Goal: Use online tool/utility: Utilize a website feature to perform a specific function

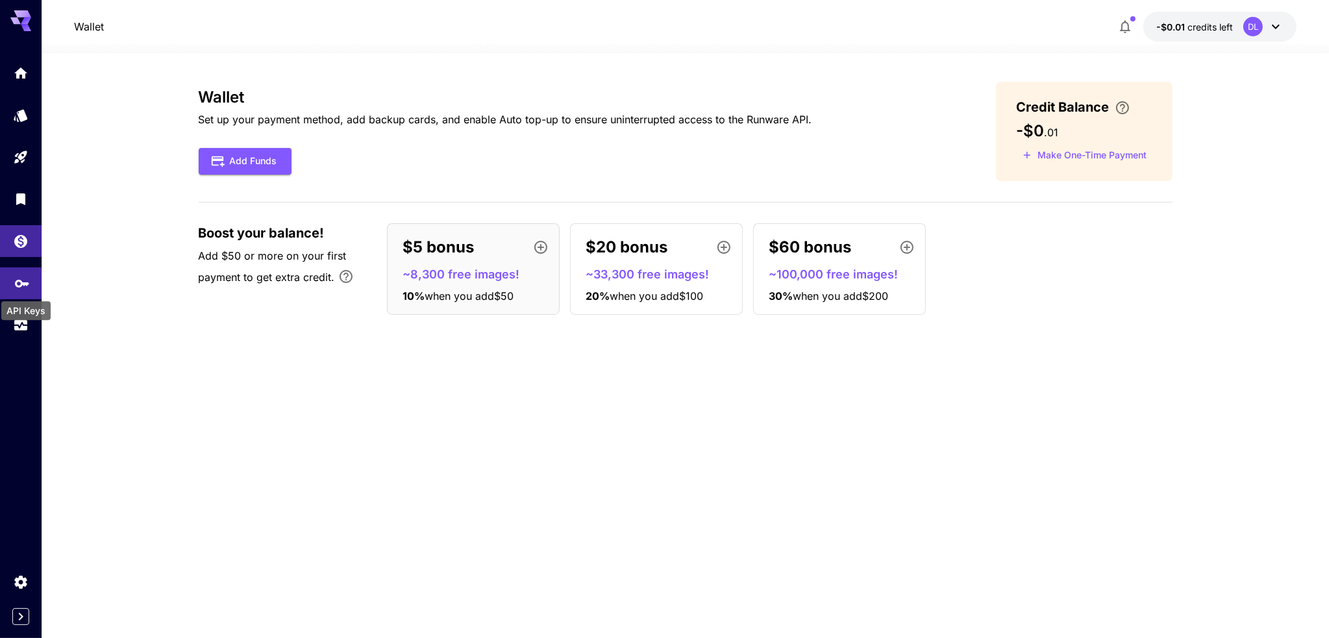
click at [23, 281] on icon "API Keys" at bounding box center [22, 279] width 16 height 16
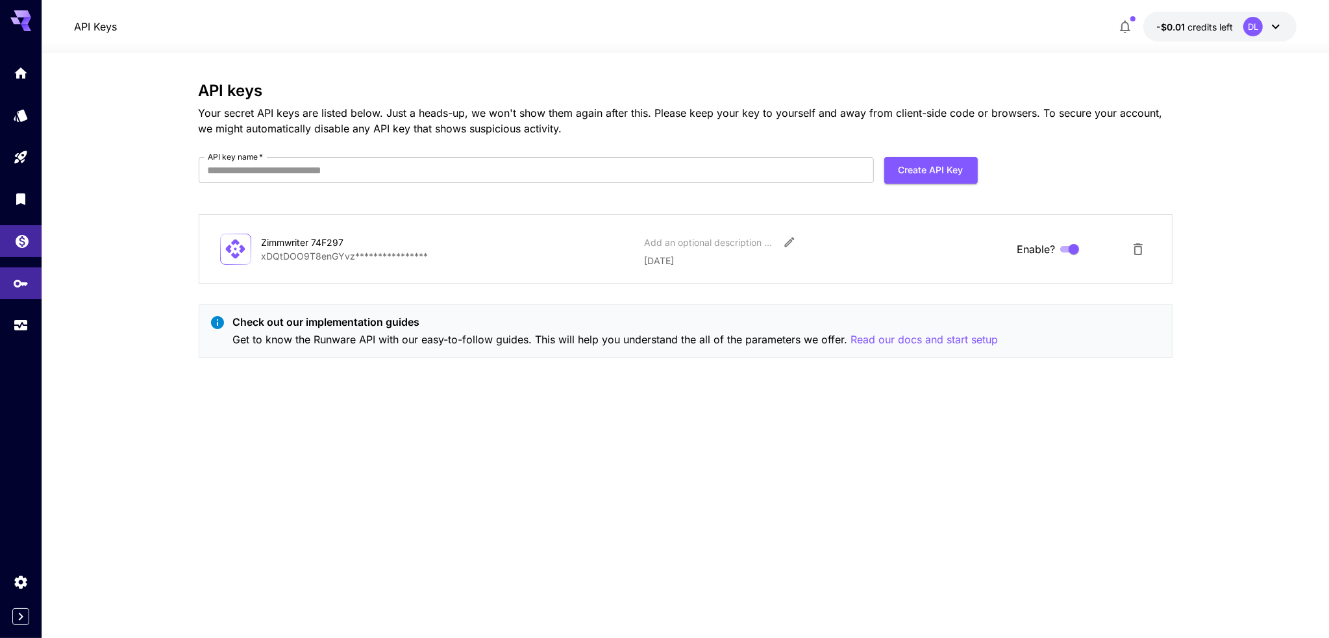
click at [18, 229] on link at bounding box center [21, 241] width 42 height 32
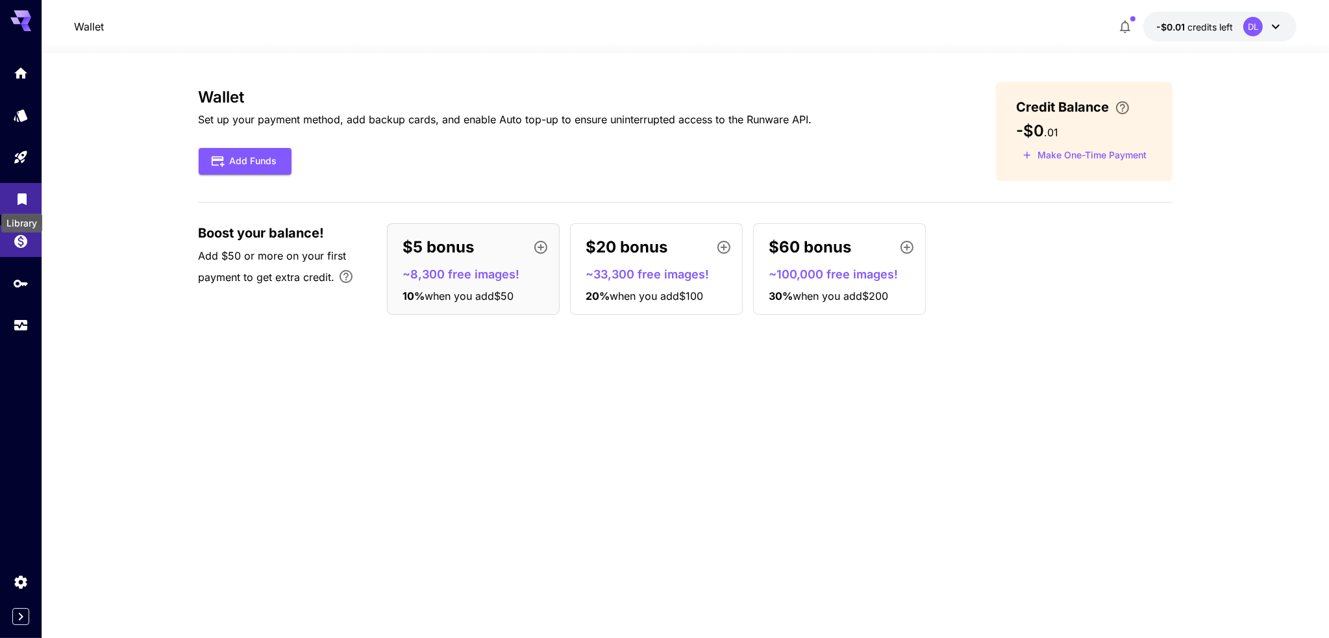
click at [18, 199] on icon "Library" at bounding box center [22, 196] width 9 height 12
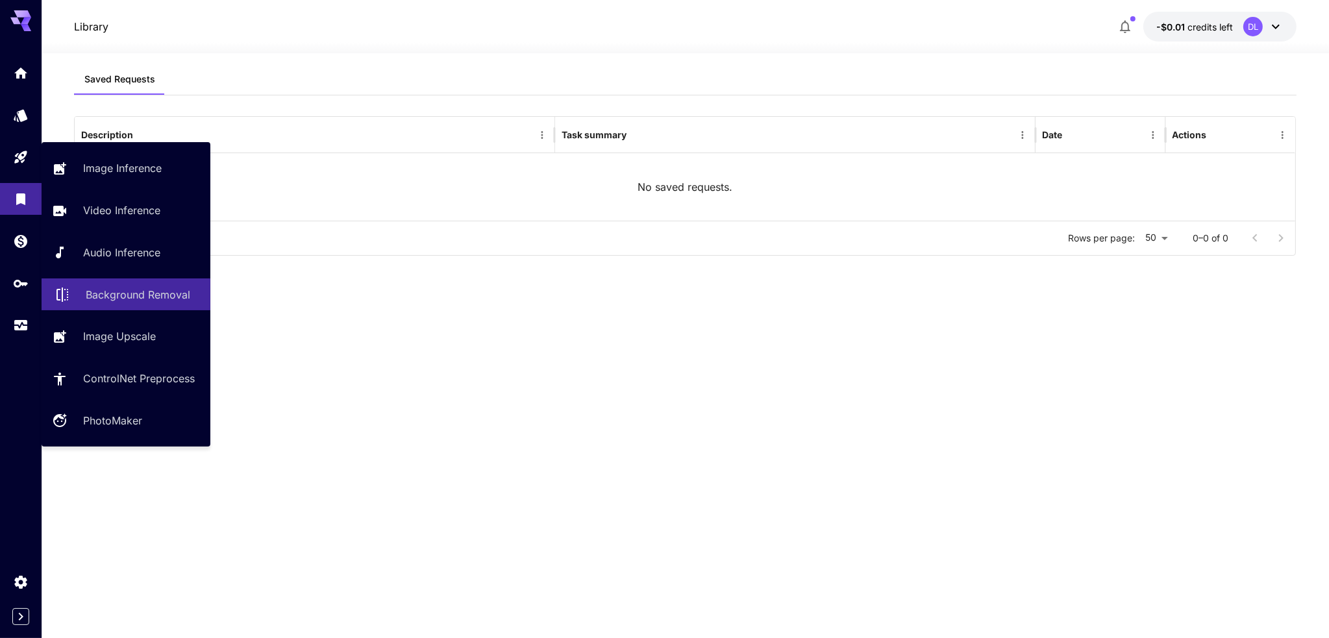
click at [126, 294] on p "Background Removal" at bounding box center [138, 295] width 105 height 16
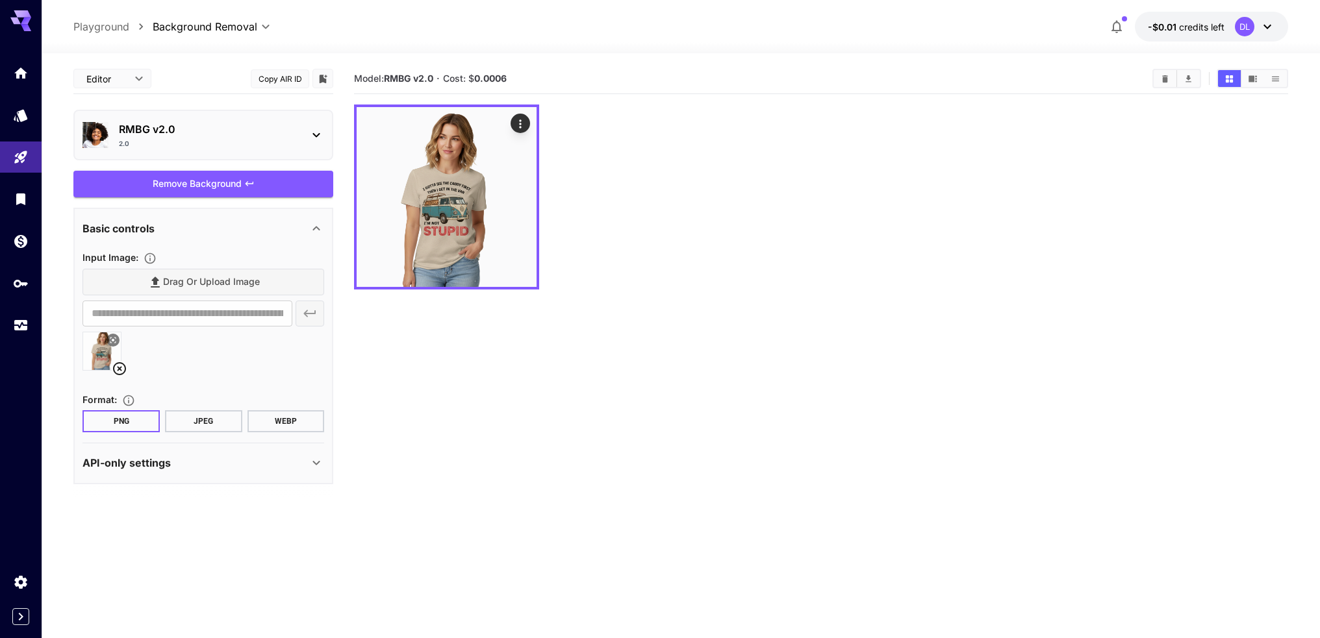
click at [268, 139] on div "2.0" at bounding box center [208, 144] width 179 height 10
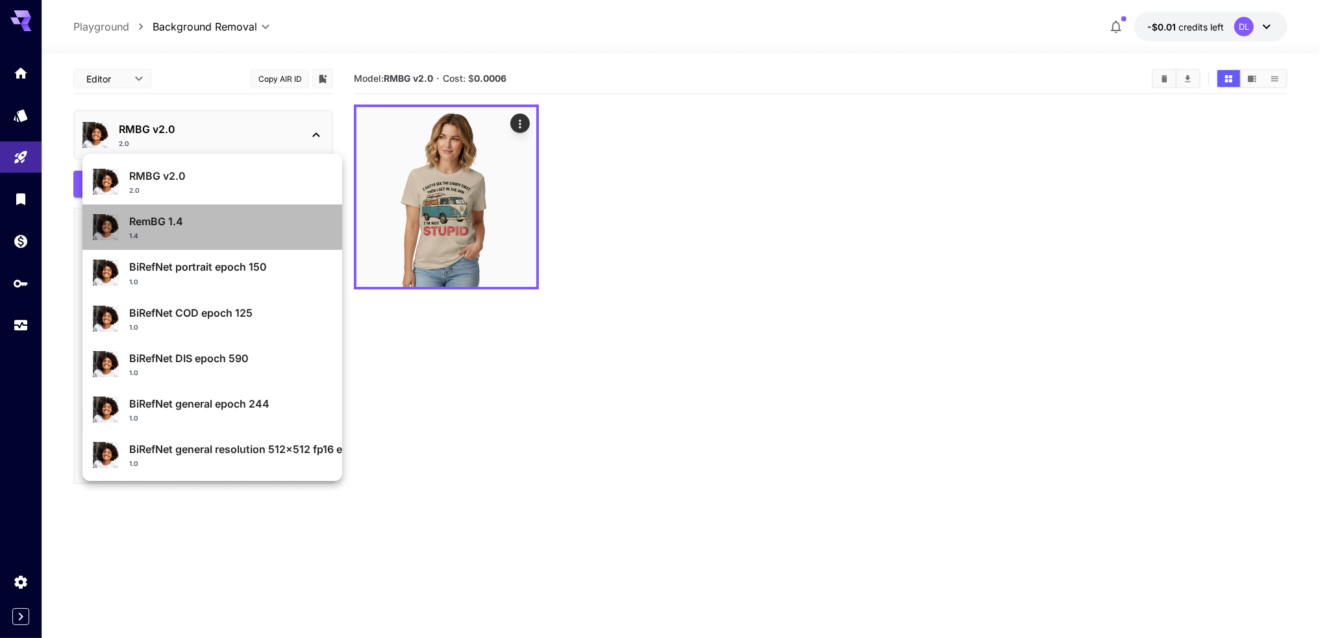
click at [244, 214] on p "RemBG 1.4" at bounding box center [230, 222] width 203 height 16
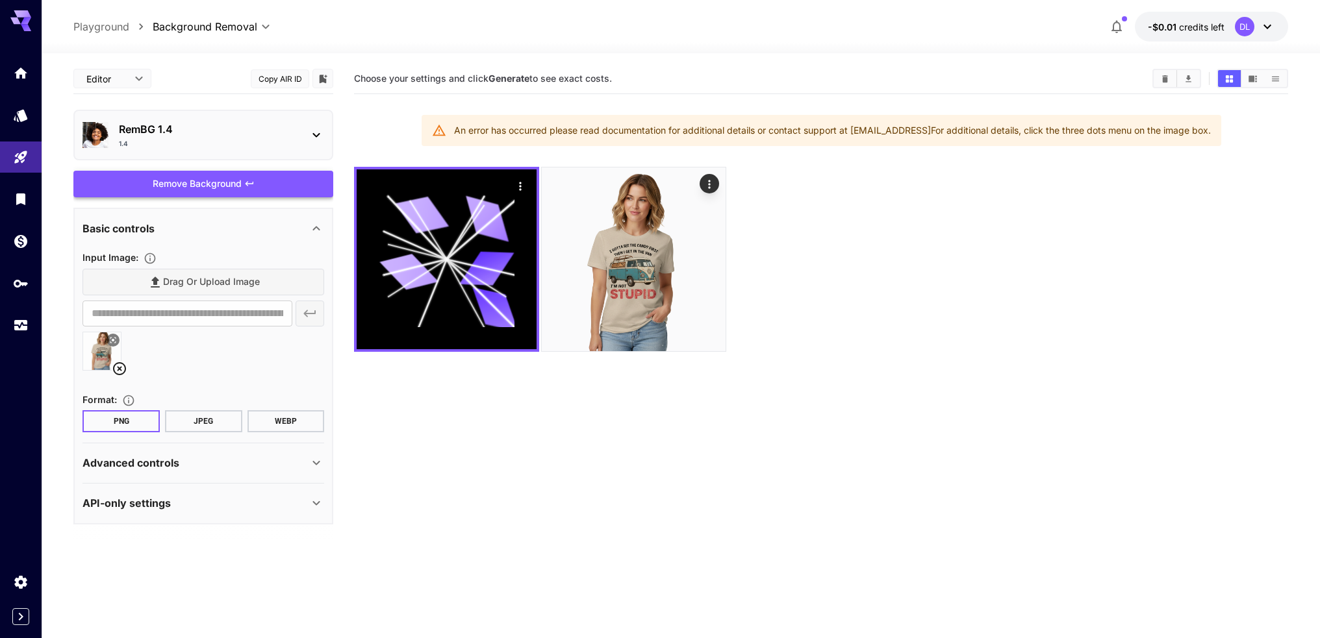
click at [227, 178] on span "Remove Background" at bounding box center [197, 184] width 89 height 16
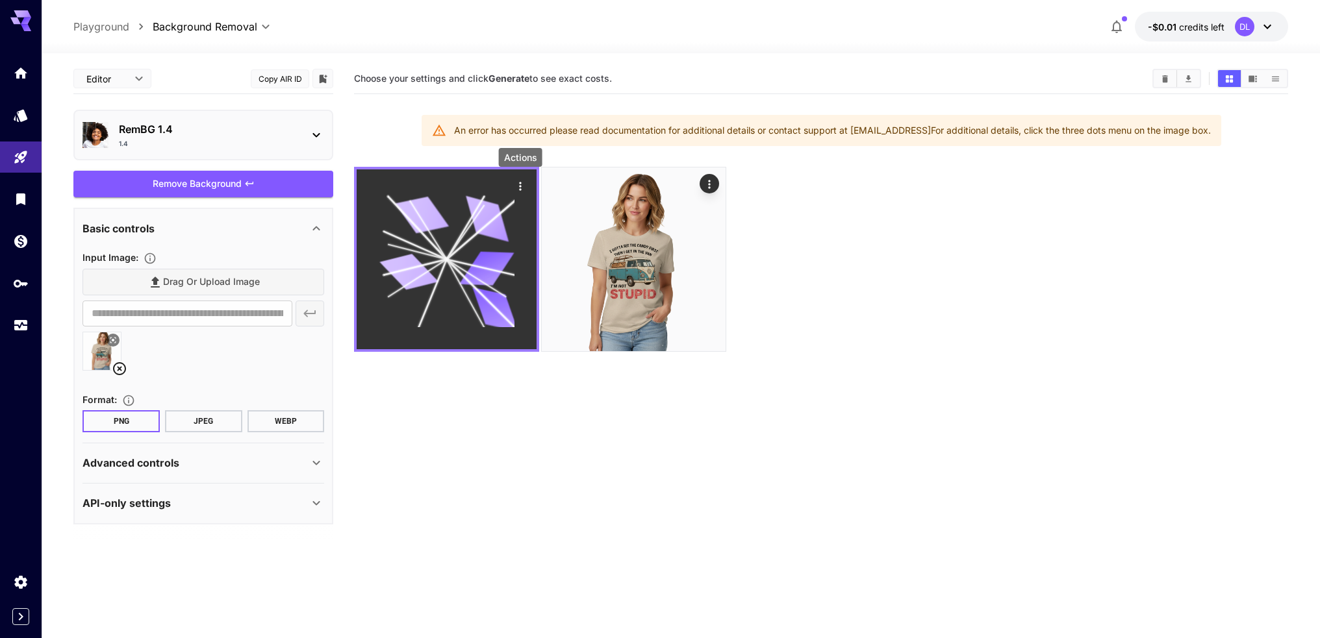
click at [519, 190] on icon "Actions" at bounding box center [520, 186] width 13 height 13
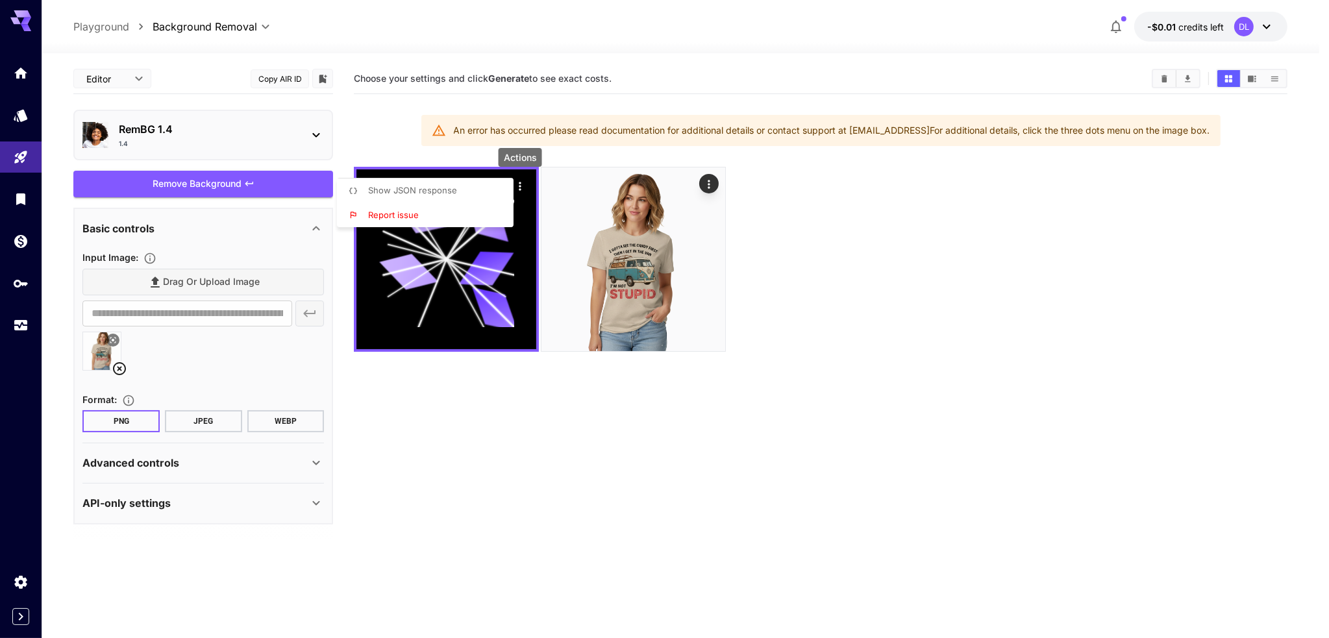
click at [519, 189] on div at bounding box center [664, 319] width 1329 height 638
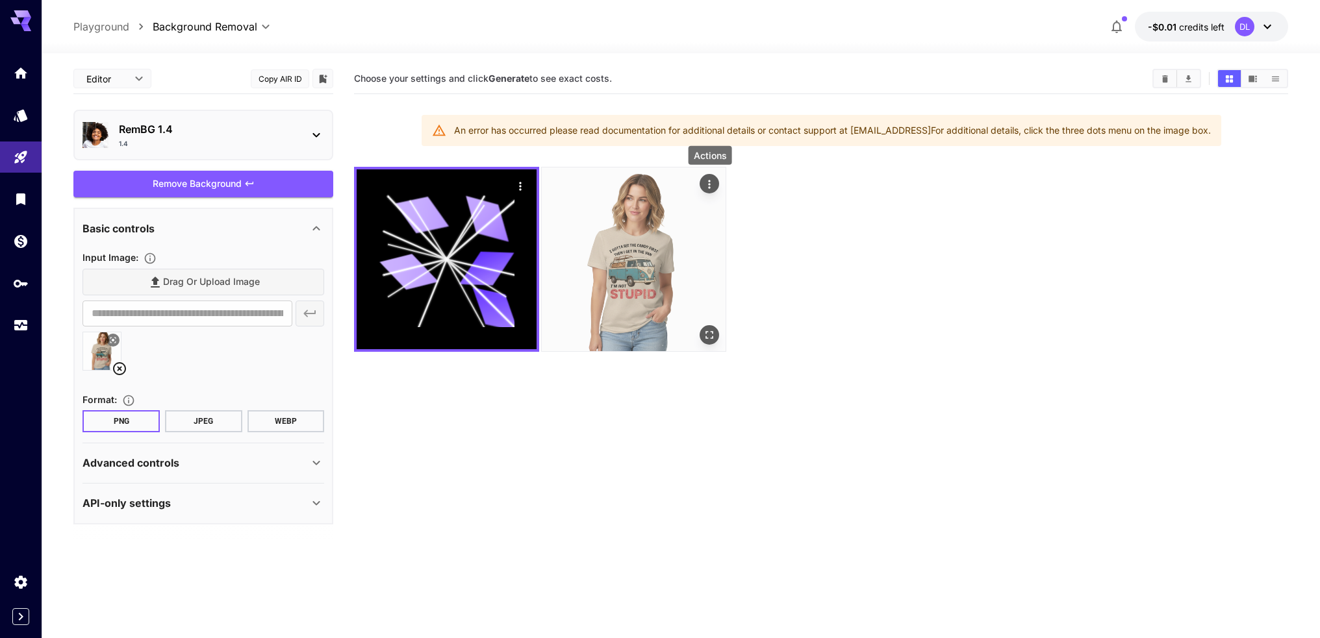
click at [706, 188] on icon "Actions" at bounding box center [709, 184] width 13 height 13
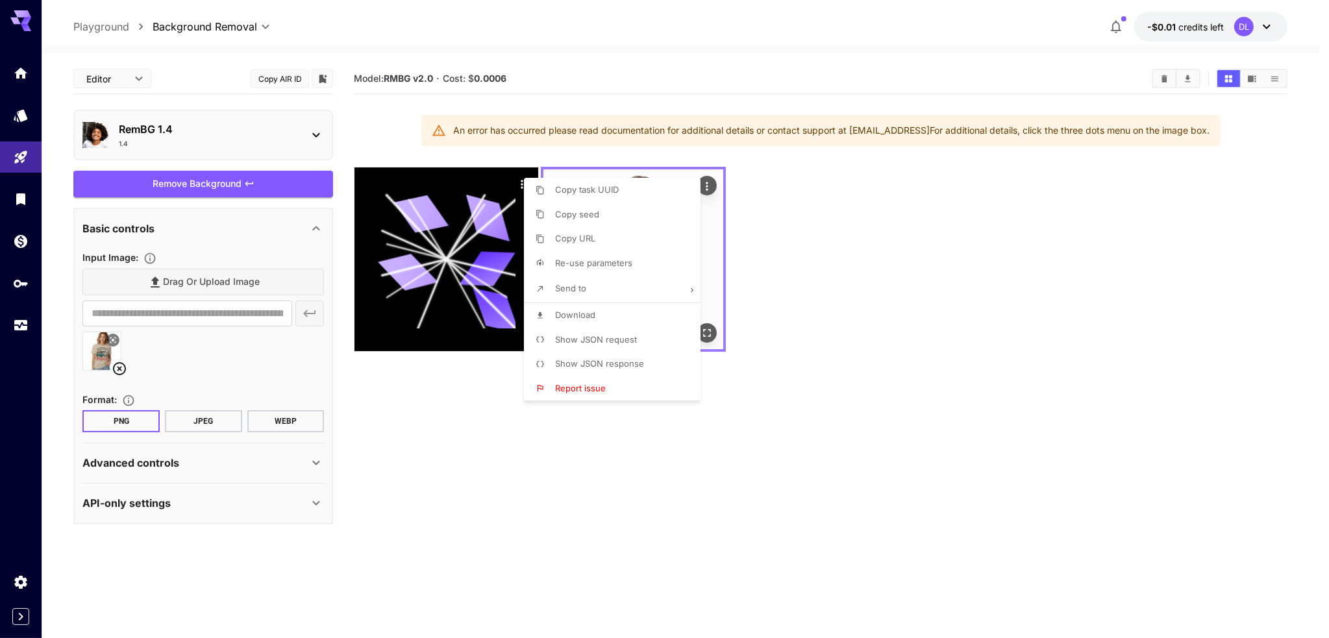
click at [706, 188] on div at bounding box center [664, 319] width 1329 height 638
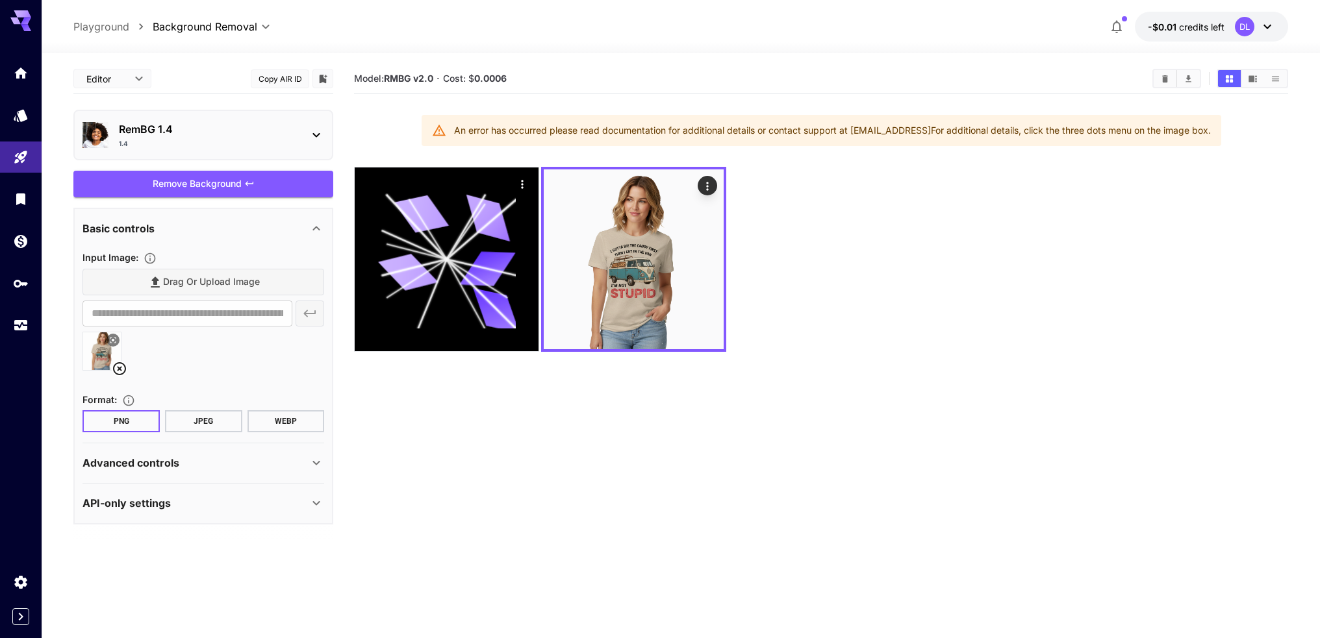
click at [455, 425] on section "Model: RMBG v2.0 · Cost: $ 0.0006 An error has occurred please read documentati…" at bounding box center [821, 383] width 934 height 638
click at [292, 123] on p "RemBG 1.4" at bounding box center [208, 129] width 179 height 16
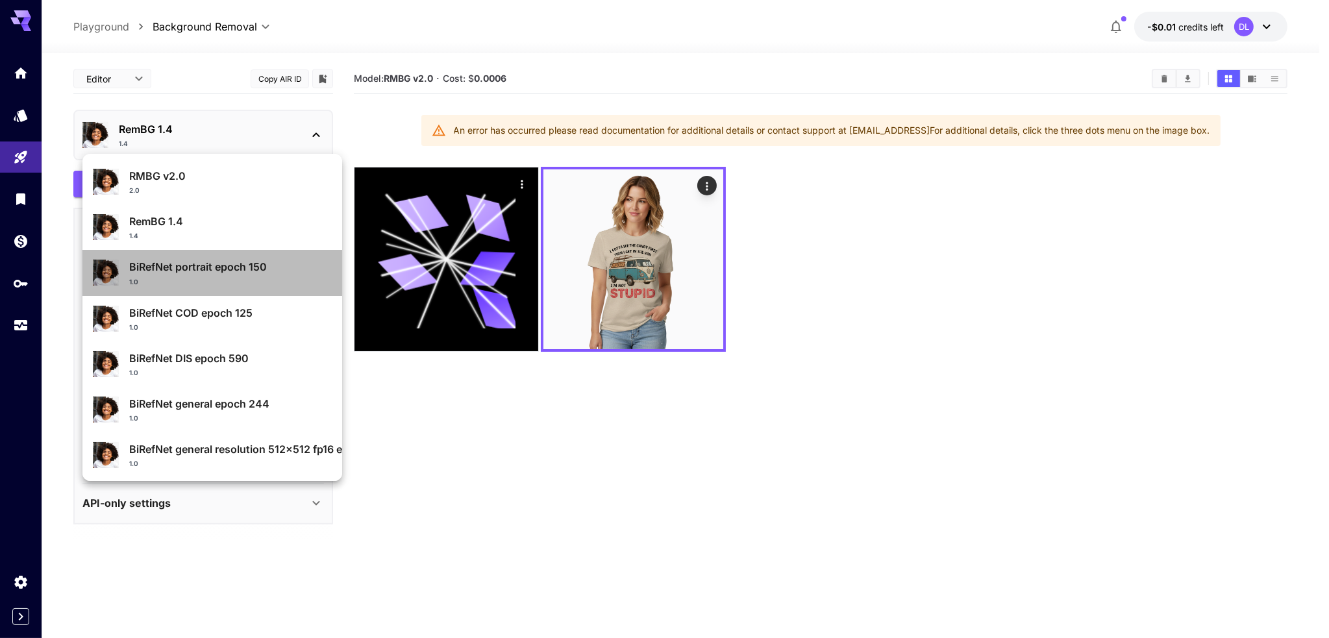
click at [234, 275] on p "BiRefNet portrait epoch 150" at bounding box center [230, 267] width 203 height 16
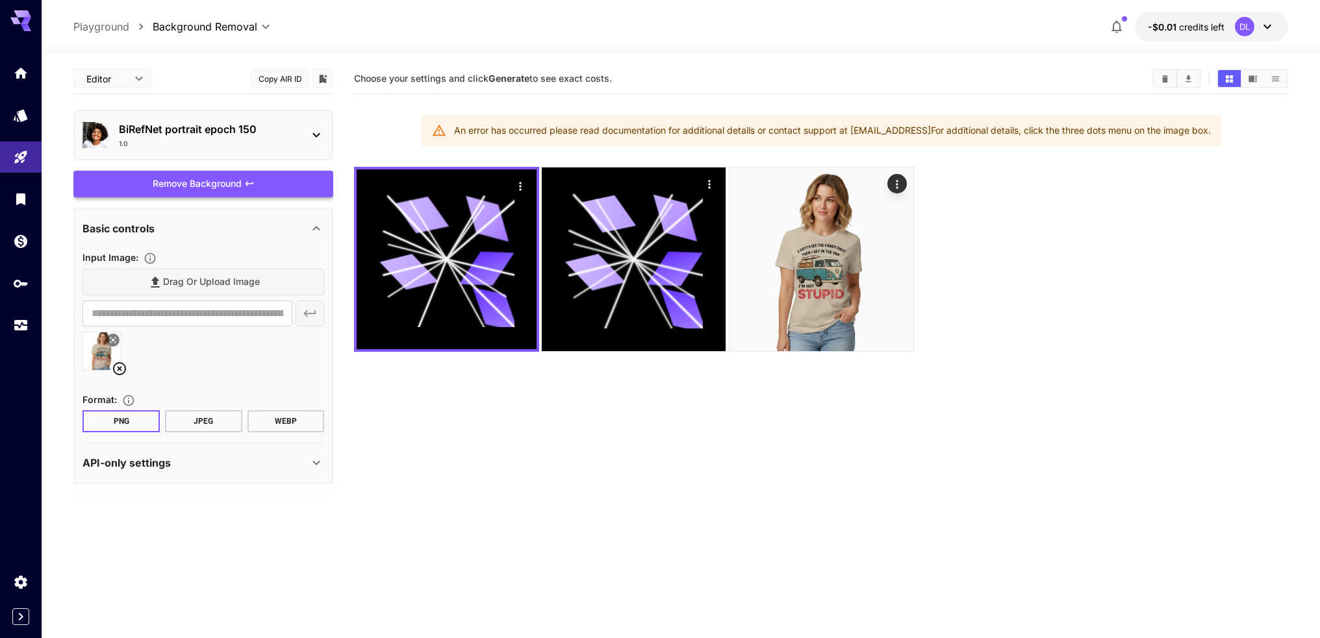
click at [262, 192] on button "Remove Background" at bounding box center [203, 184] width 260 height 27
click at [114, 337] on icon at bounding box center [113, 340] width 8 height 8
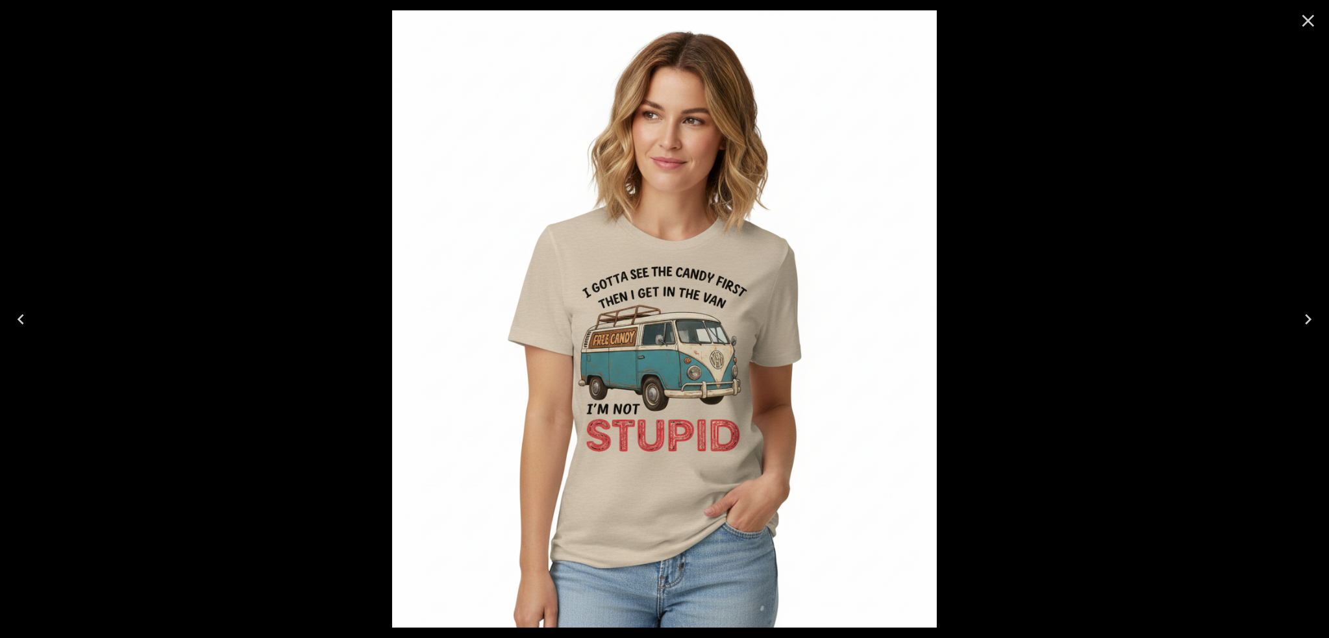
click at [1309, 23] on icon "Close" at bounding box center [1308, 20] width 21 height 21
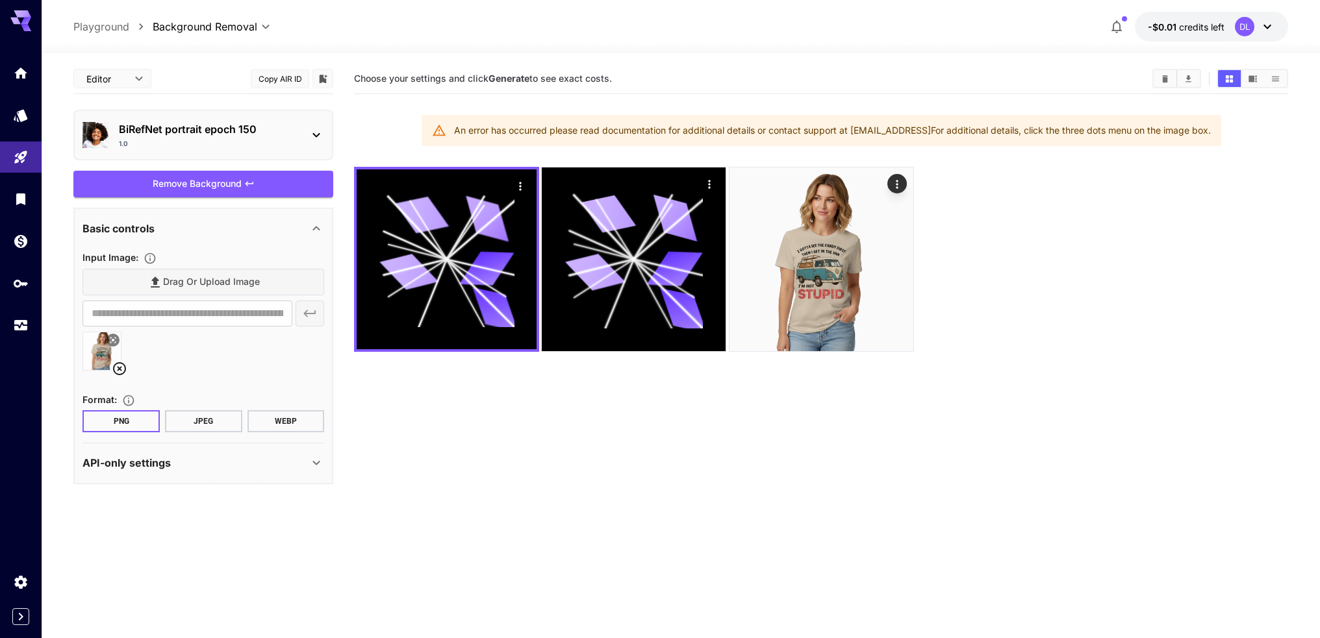
click at [120, 366] on icon at bounding box center [120, 369] width 16 height 16
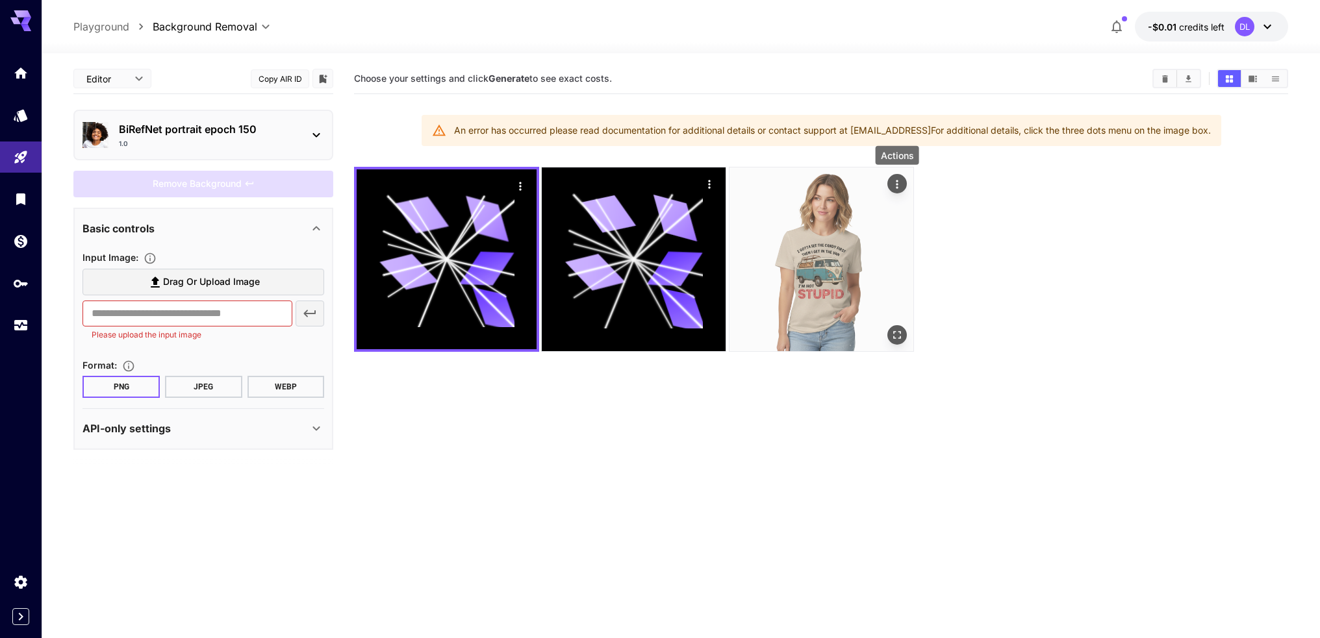
click at [904, 188] on button "Actions" at bounding box center [896, 183] width 19 height 19
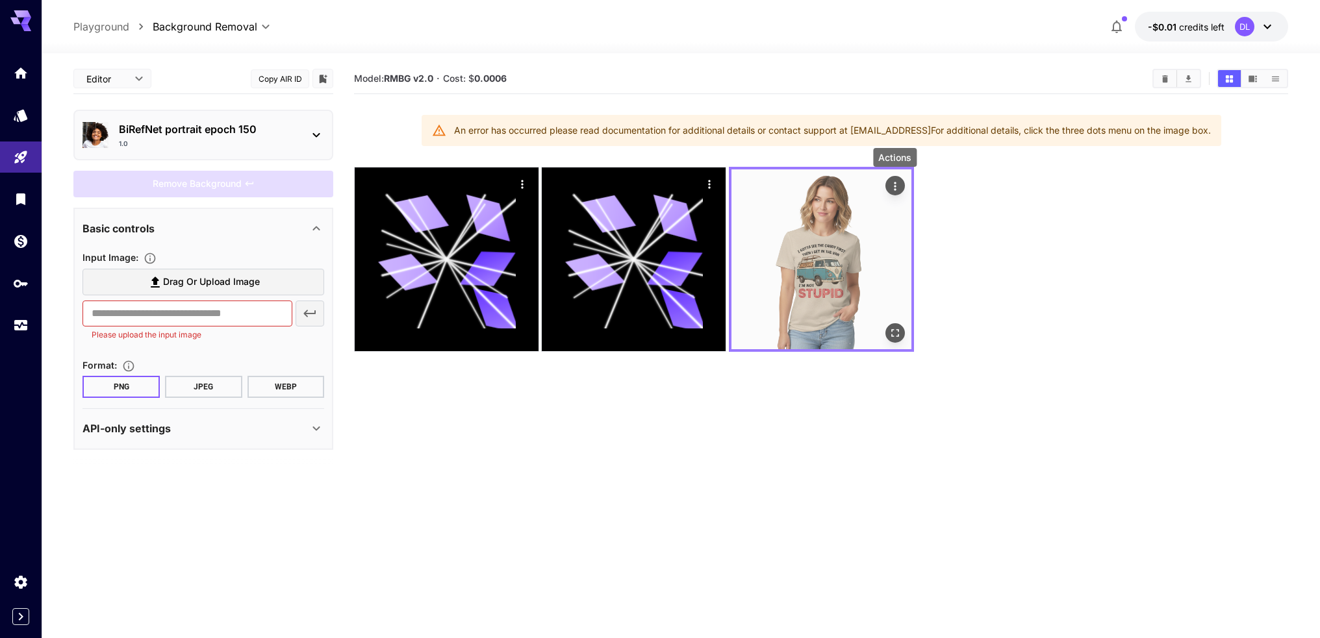
click at [894, 186] on icon "Actions" at bounding box center [894, 186] width 13 height 13
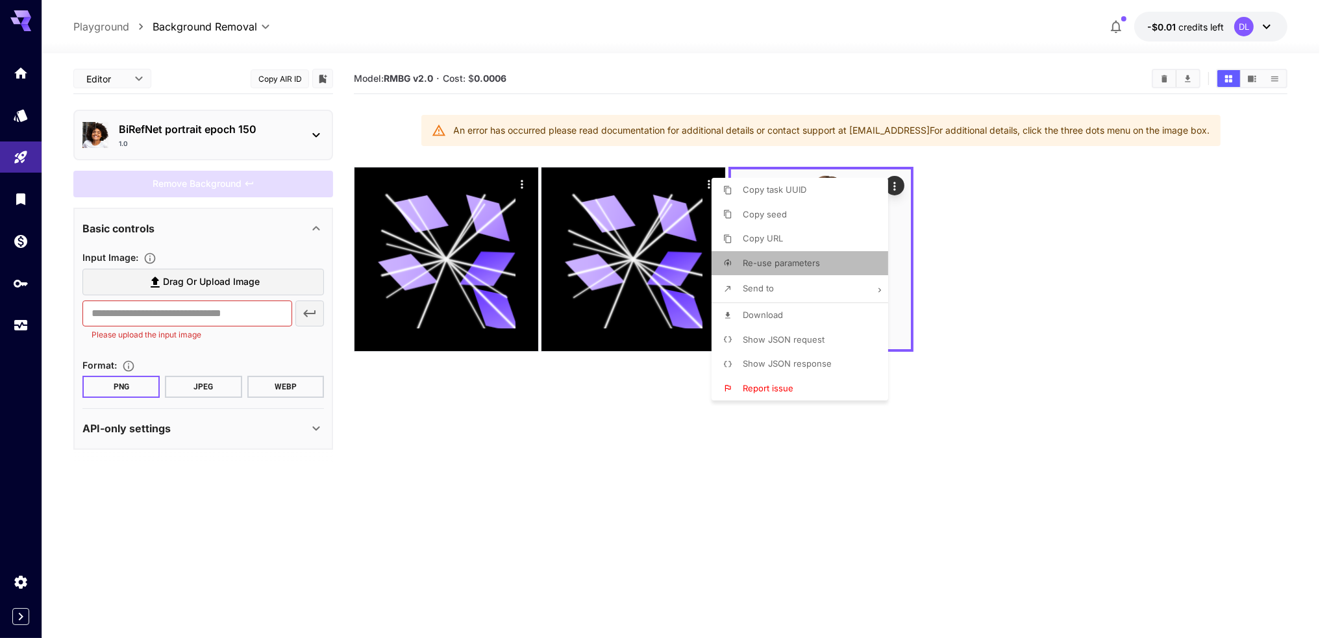
click at [799, 267] on span "Re-use parameters" at bounding box center [781, 263] width 77 height 10
type input "**********"
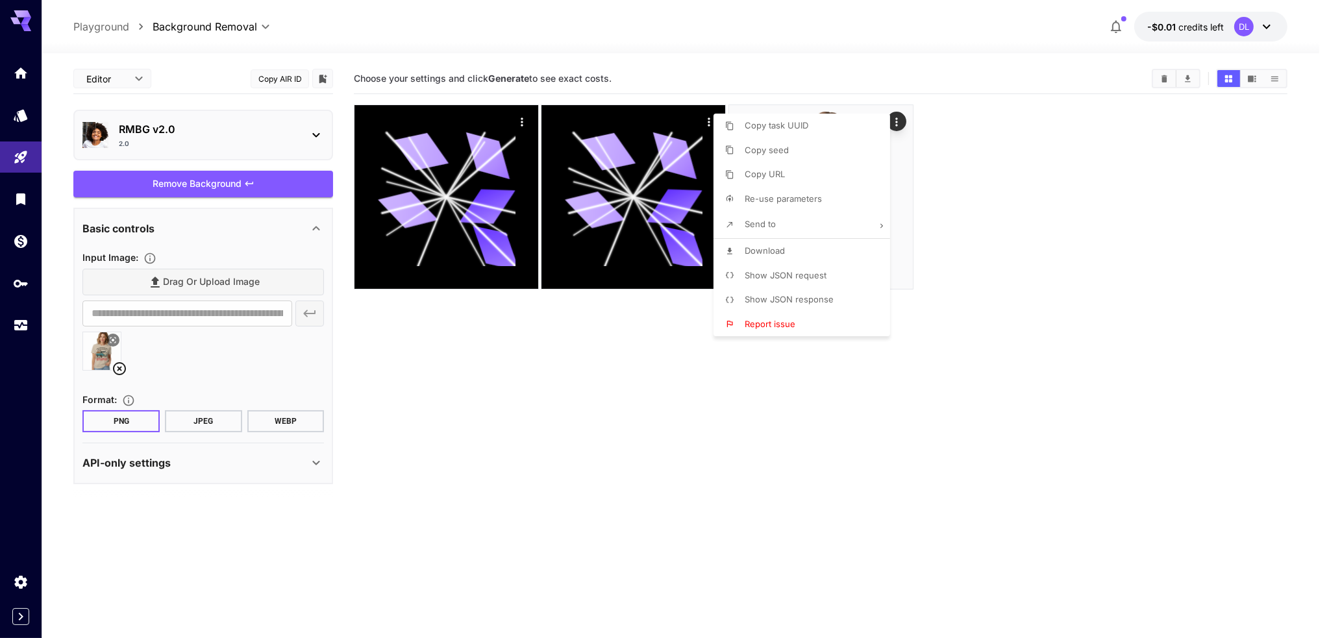
click at [590, 420] on div at bounding box center [664, 319] width 1329 height 638
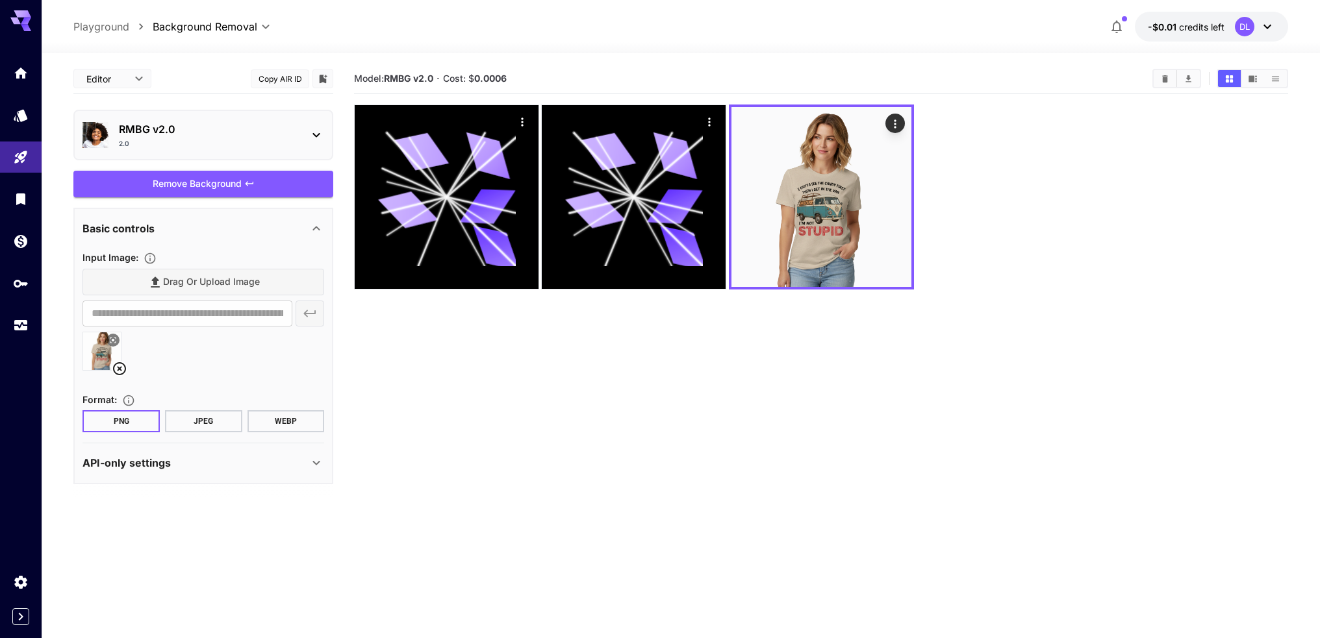
click at [283, 134] on p "RMBG v2.0" at bounding box center [208, 129] width 179 height 16
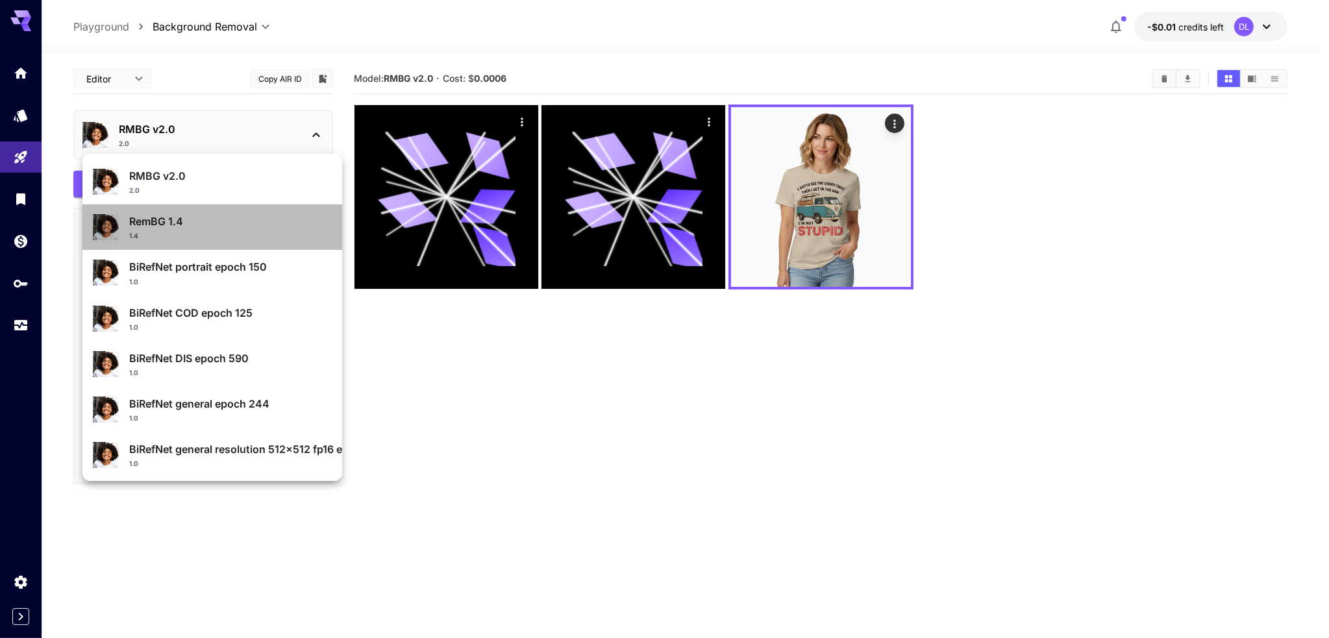
click at [271, 241] on div "RemBG 1.4 1.4" at bounding box center [212, 227] width 239 height 38
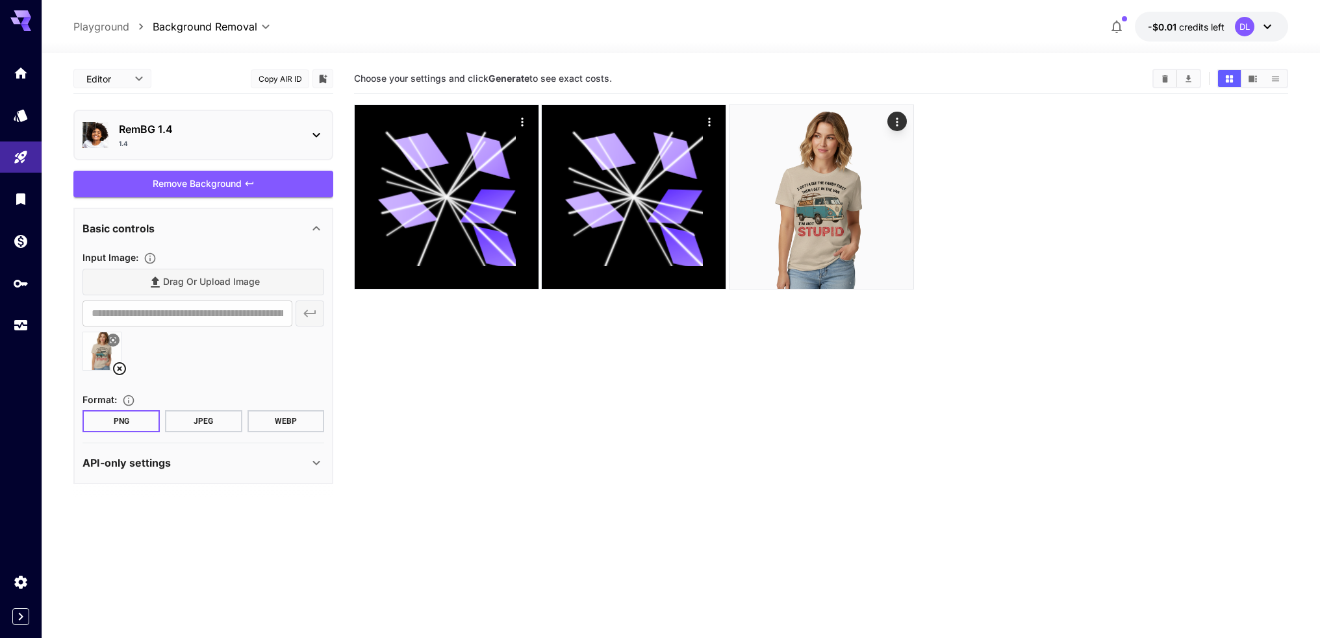
click at [305, 140] on div "RemBG 1.4 1.4" at bounding box center [203, 135] width 242 height 38
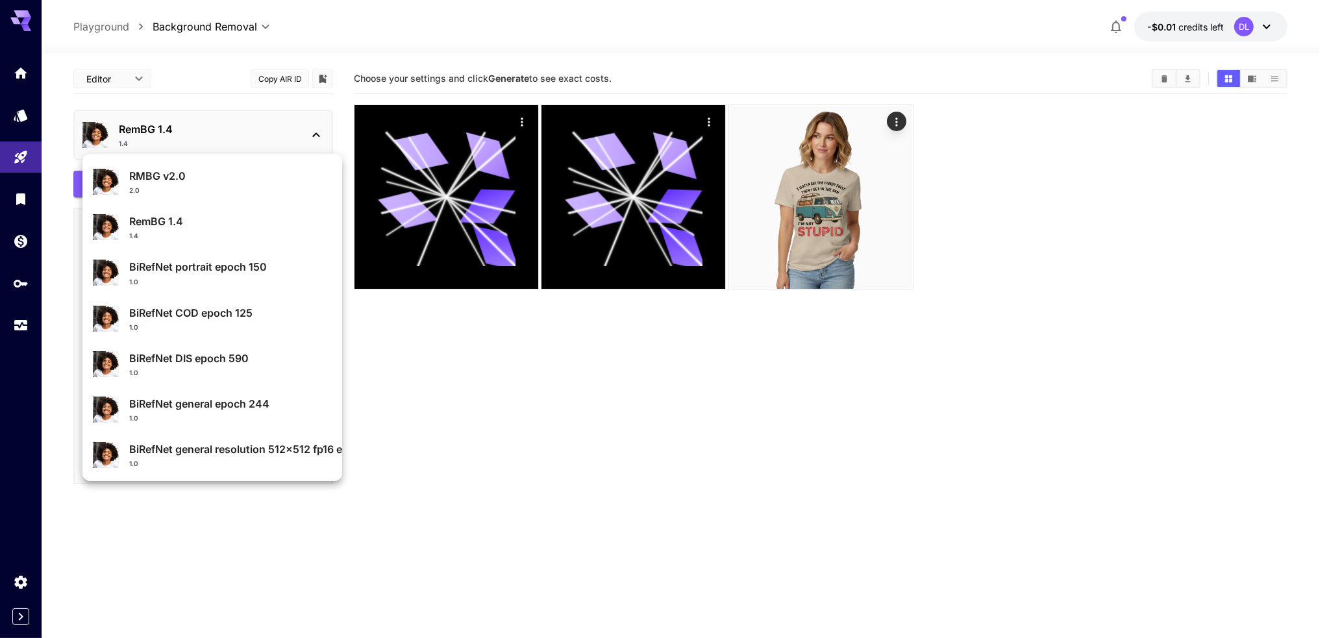
scroll to position [138, 0]
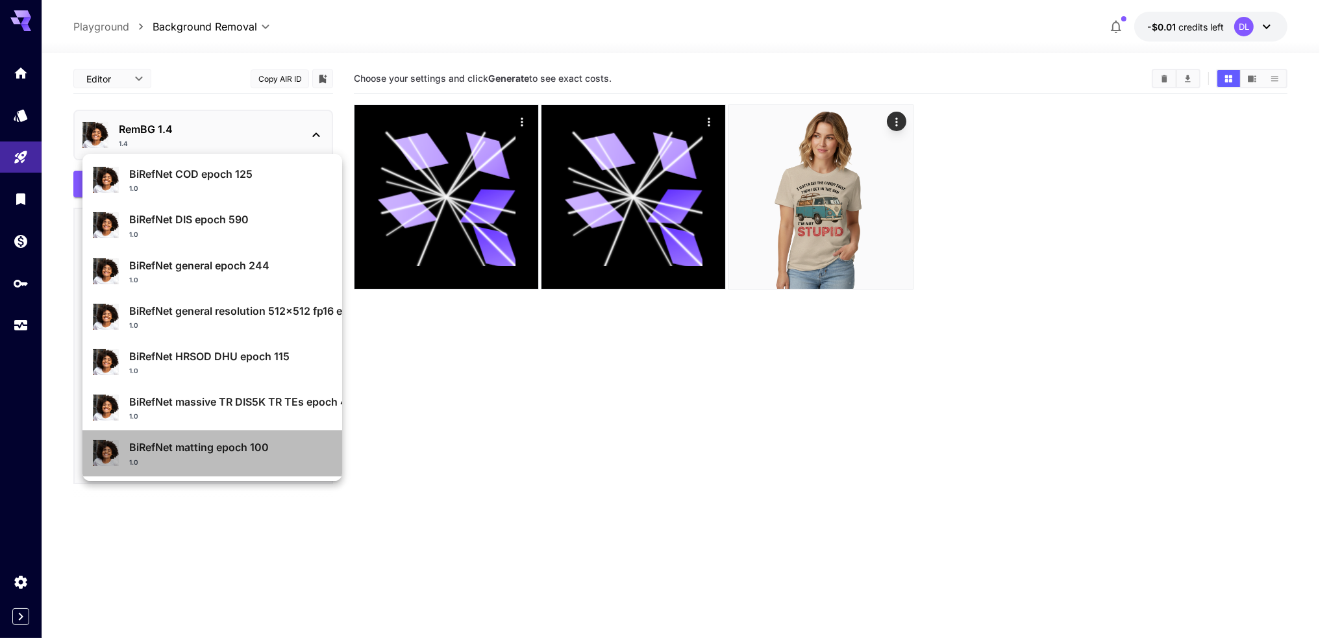
click at [247, 460] on div "1.0" at bounding box center [230, 463] width 203 height 10
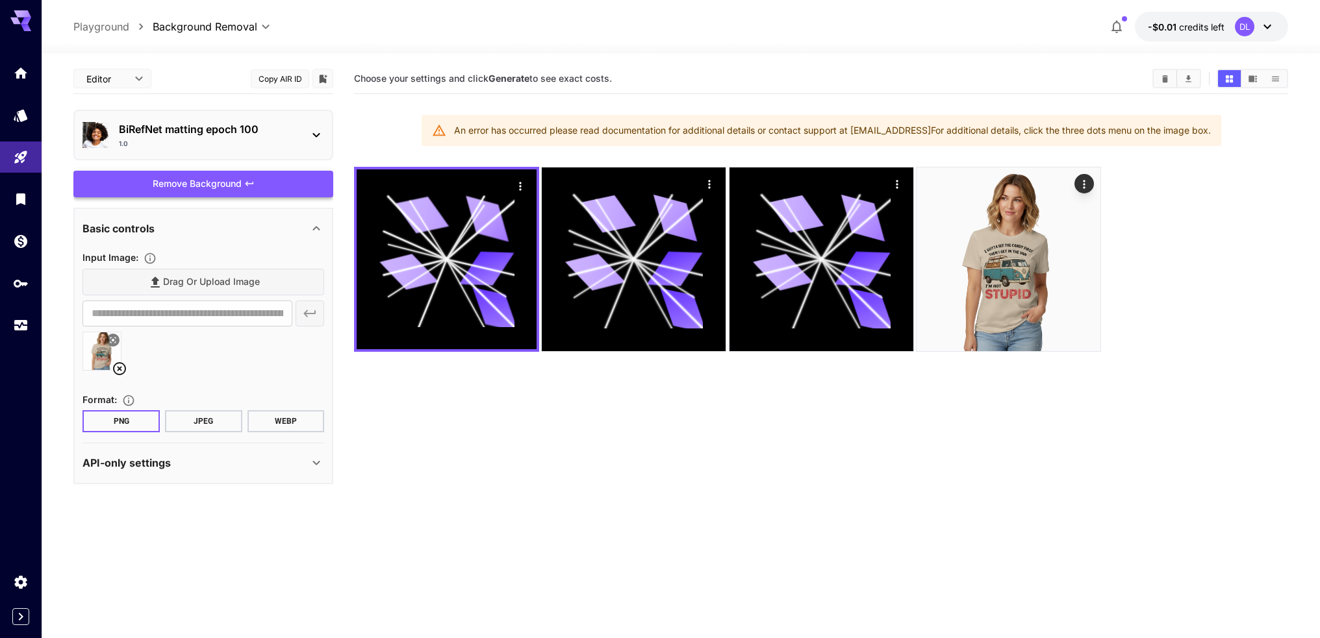
click at [212, 179] on span "Remove Background" at bounding box center [197, 184] width 89 height 16
click at [1186, 28] on span "credits left" at bounding box center [1201, 26] width 45 height 11
